Goal: Task Accomplishment & Management: Complete application form

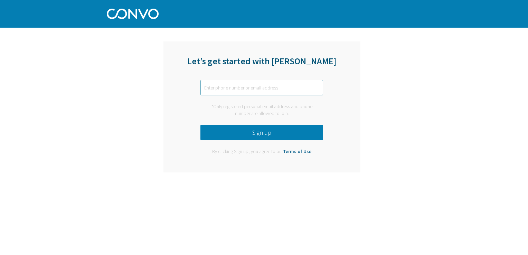
click at [234, 88] on input "text" at bounding box center [261, 88] width 123 height 16
type input "[EMAIL_ADDRESS][DOMAIN_NAME]"
drag, startPoint x: 272, startPoint y: 134, endPoint x: 276, endPoint y: 129, distance: 5.9
click at [276, 130] on button "Sign up" at bounding box center [261, 133] width 123 height 16
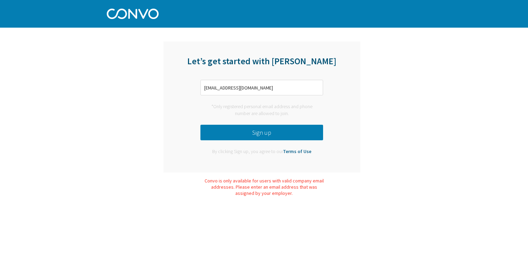
click at [263, 129] on button "Sign up" at bounding box center [261, 133] width 123 height 16
